Goal: Navigation & Orientation: Find specific page/section

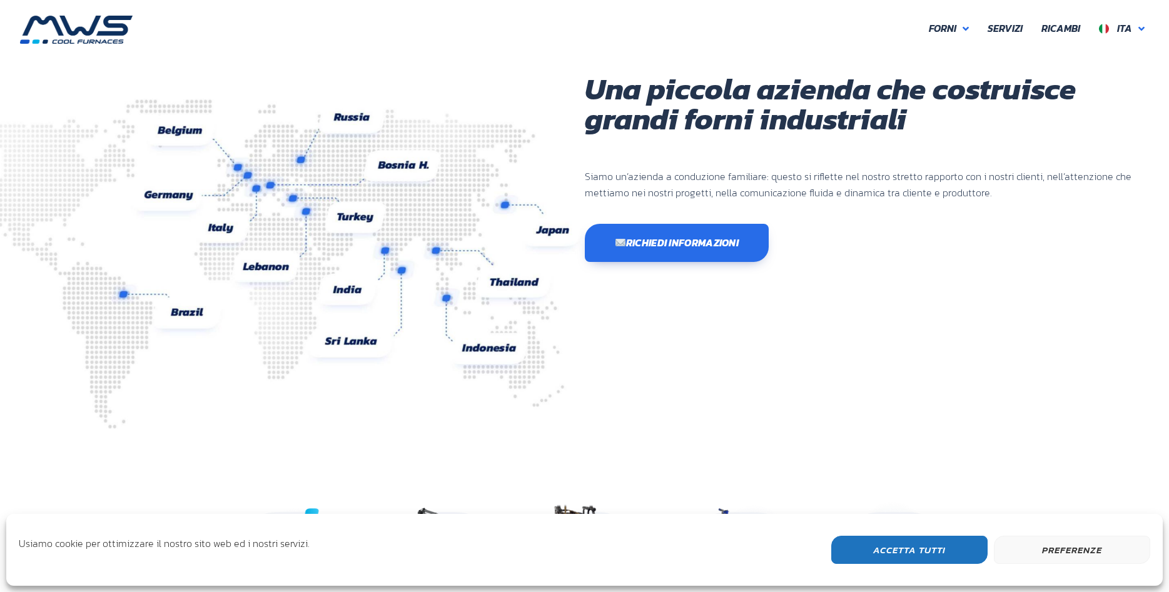
scroll to position [333, 750]
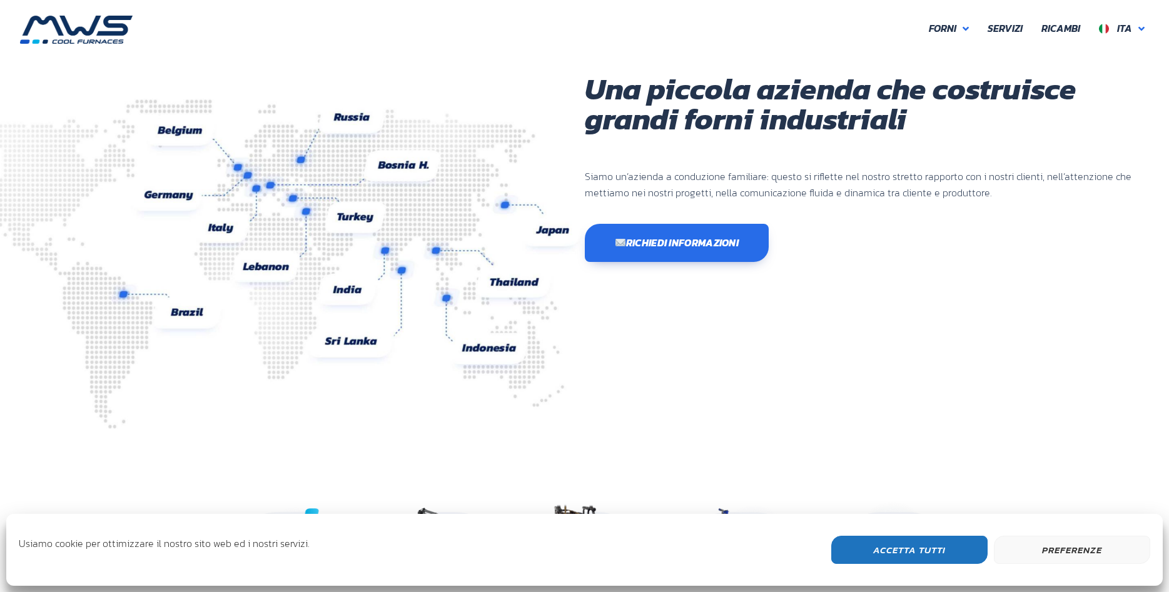
click at [910, 550] on button "Accetta Tutti" at bounding box center [909, 550] width 156 height 28
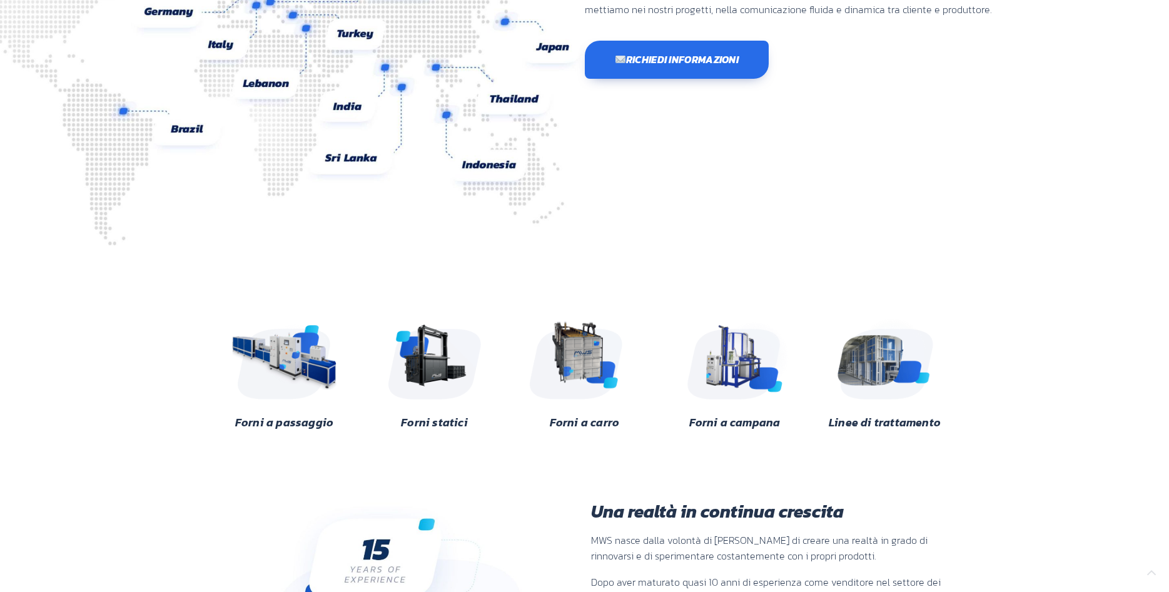
scroll to position [191, 0]
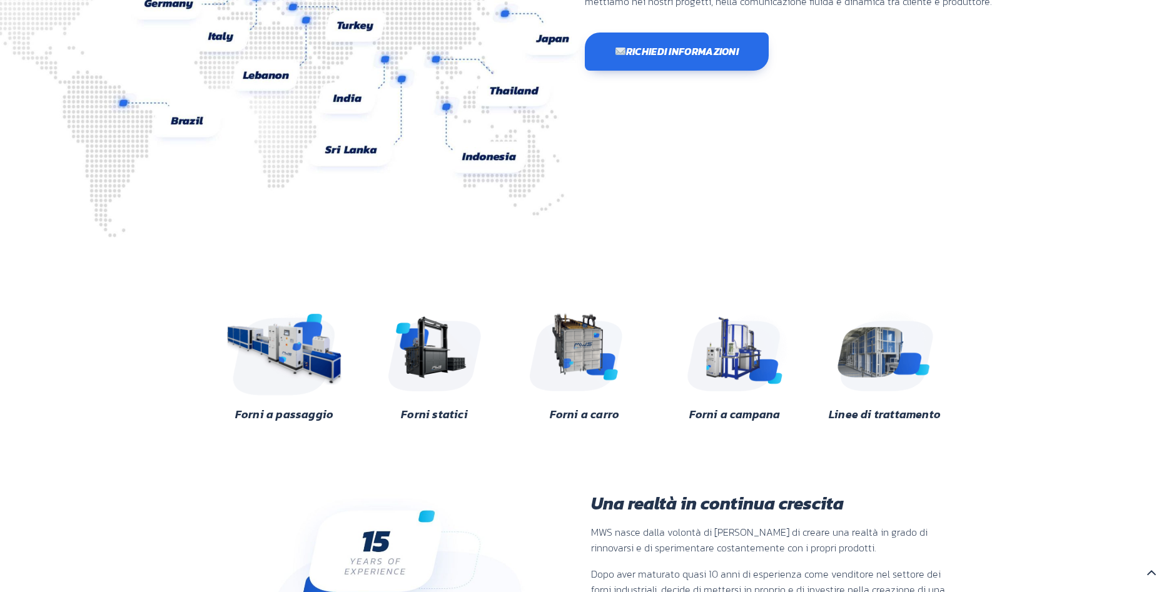
click at [286, 351] on img at bounding box center [284, 350] width 121 height 91
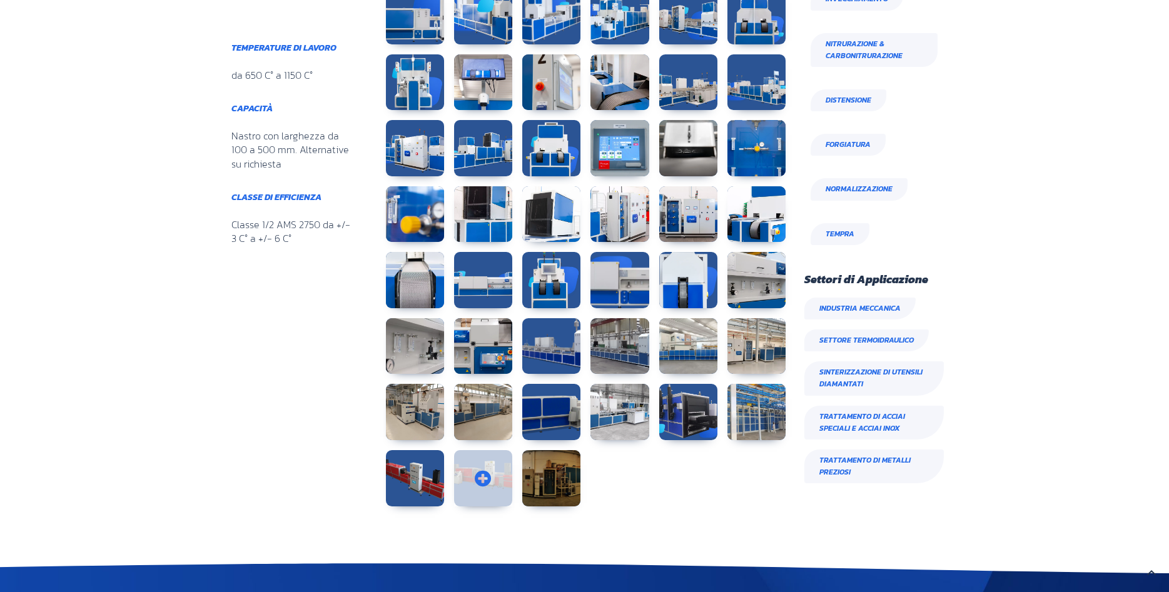
scroll to position [560, 153]
click at [555, 205] on link at bounding box center [551, 214] width 58 height 56
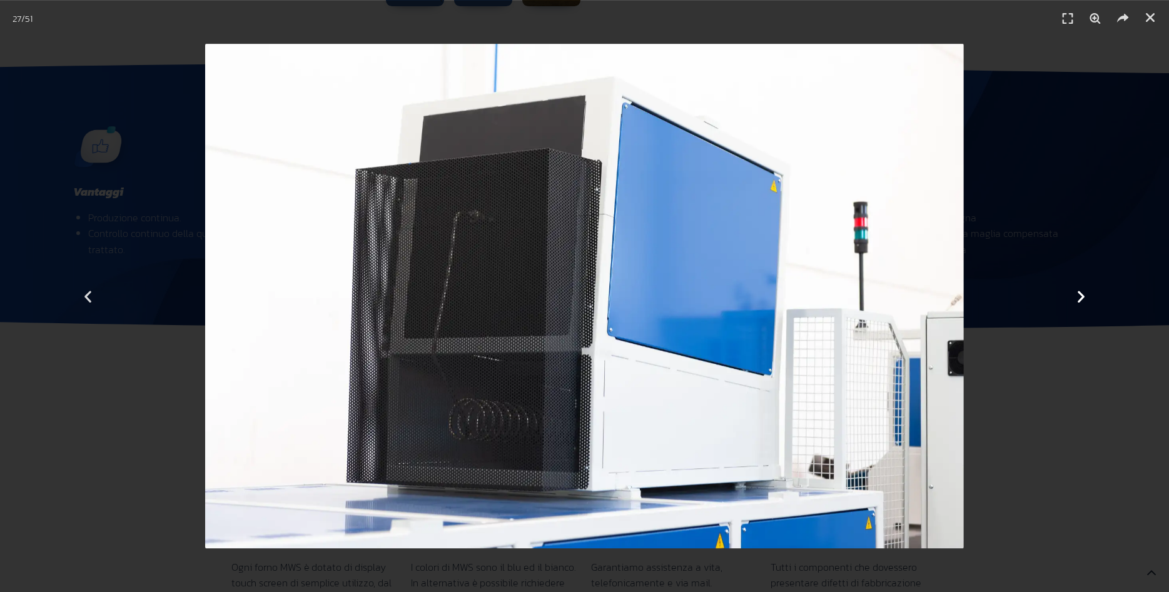
scroll to position [1156, 0]
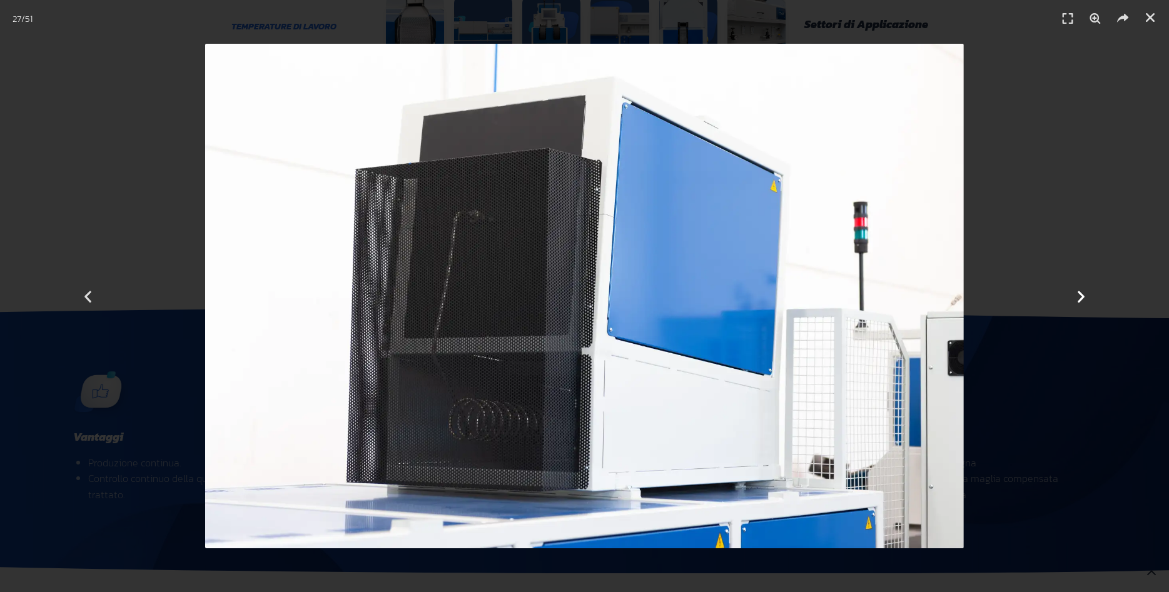
click at [1077, 294] on icon "Next slide" at bounding box center [1081, 296] width 16 height 16
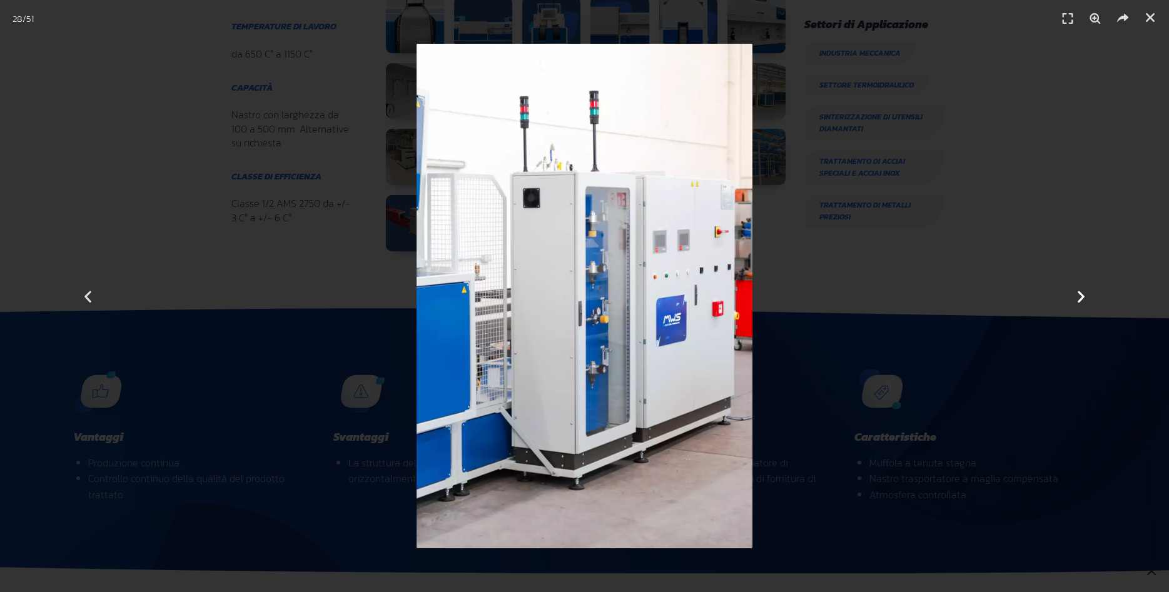
click at [1077, 294] on icon "Next slide" at bounding box center [1081, 296] width 16 height 16
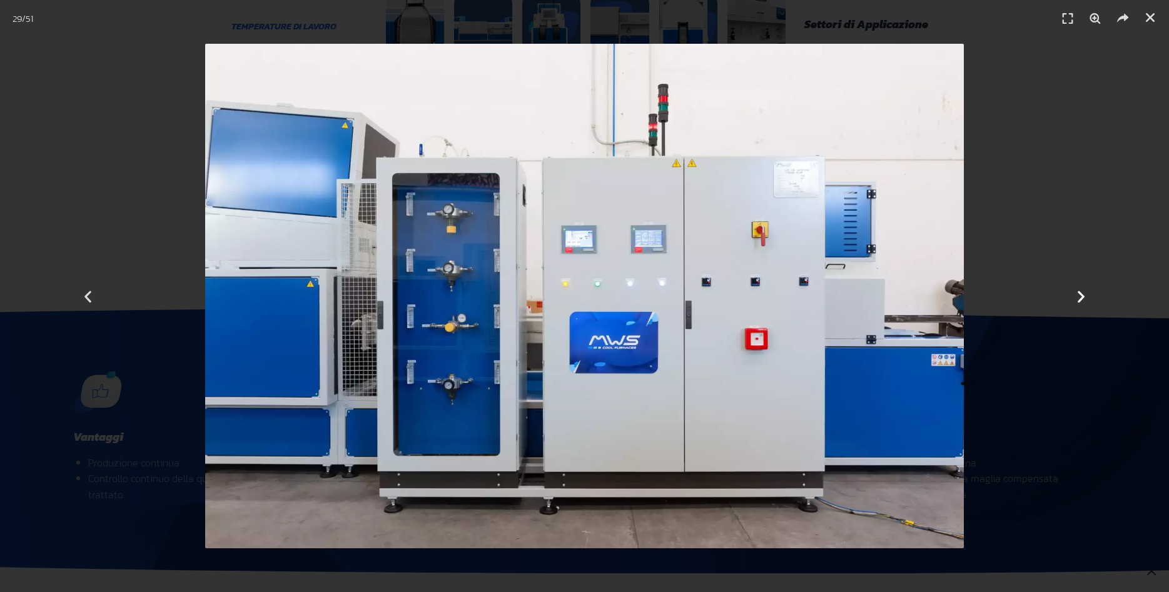
click at [1077, 294] on icon "Next slide" at bounding box center [1081, 296] width 16 height 16
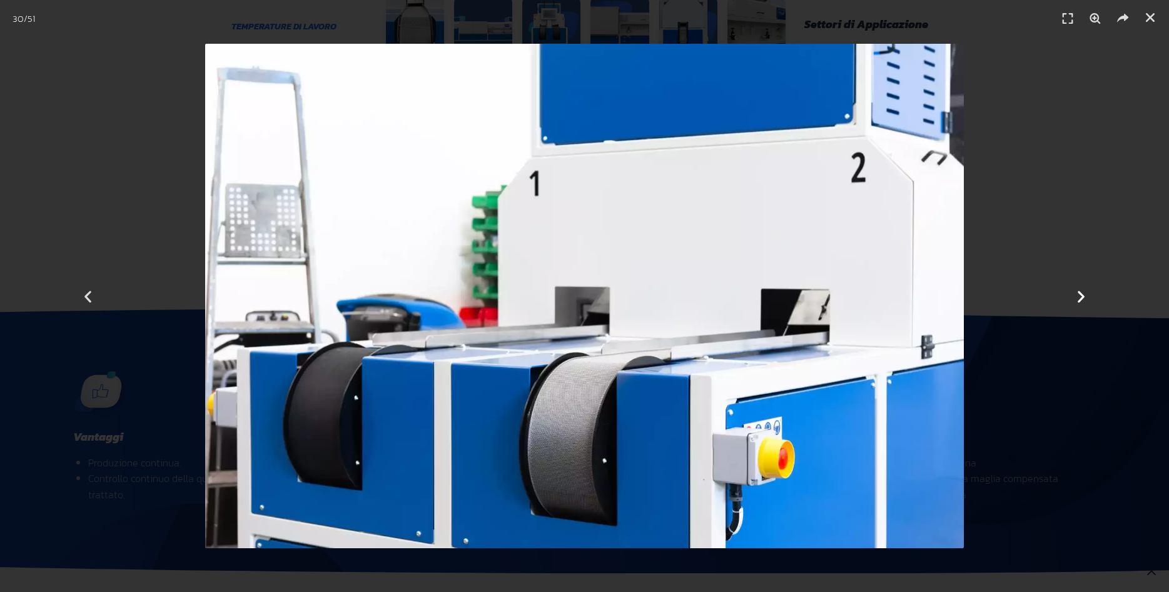
click at [1077, 294] on icon "Next slide" at bounding box center [1081, 296] width 16 height 16
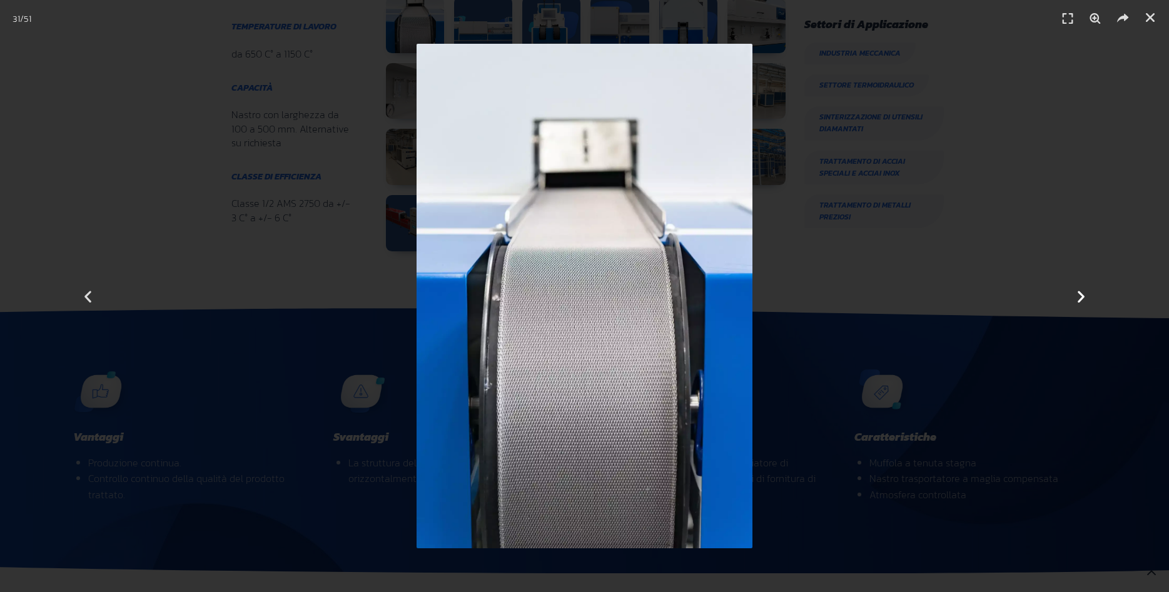
click at [1077, 294] on icon "Next slide" at bounding box center [1081, 296] width 16 height 16
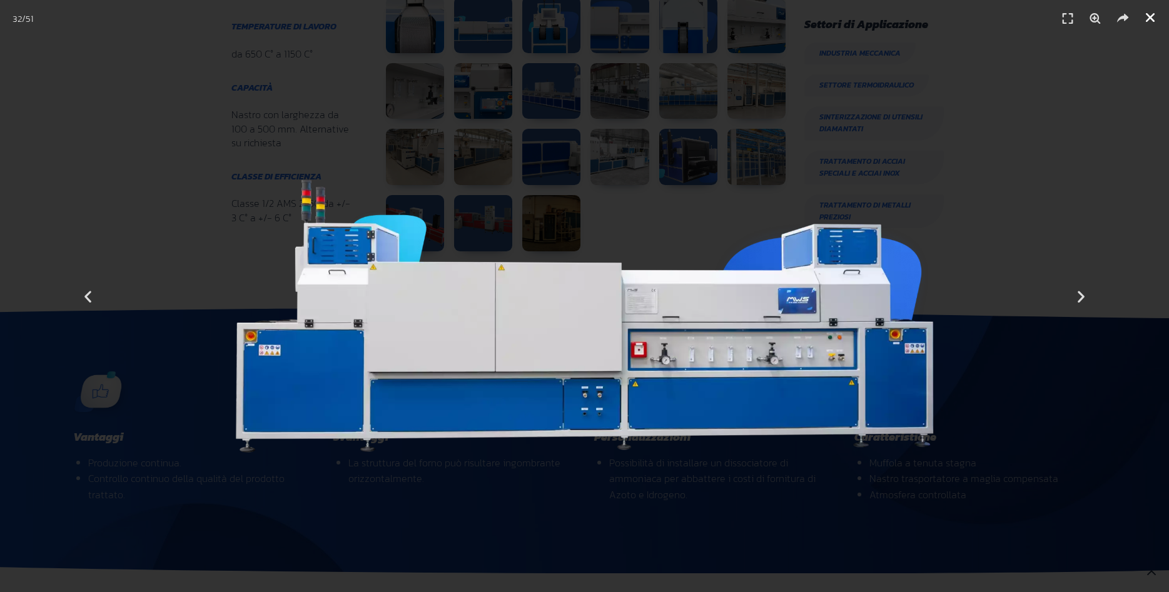
click at [1149, 16] on icon "Chiudi (Esc)" at bounding box center [1150, 17] width 13 height 13
